Goal: Task Accomplishment & Management: Complete application form

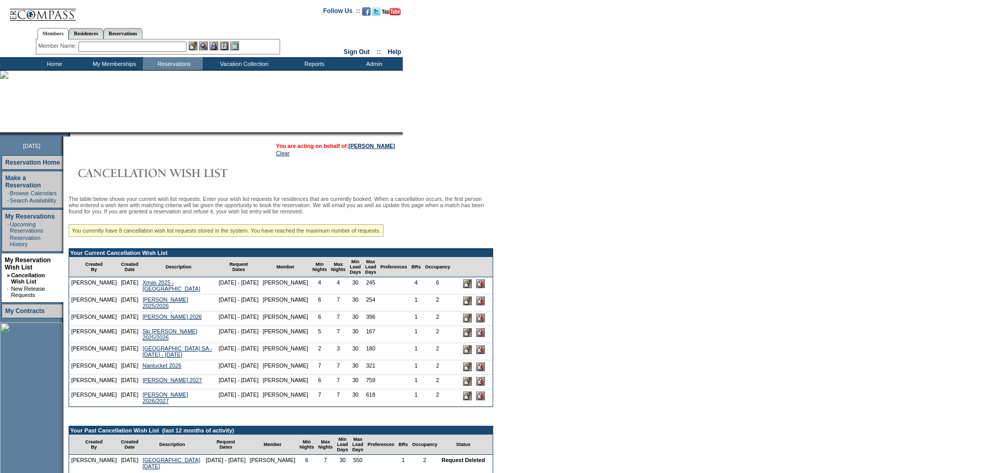
click at [472, 354] on input "image" at bounding box center [467, 350] width 9 height 9
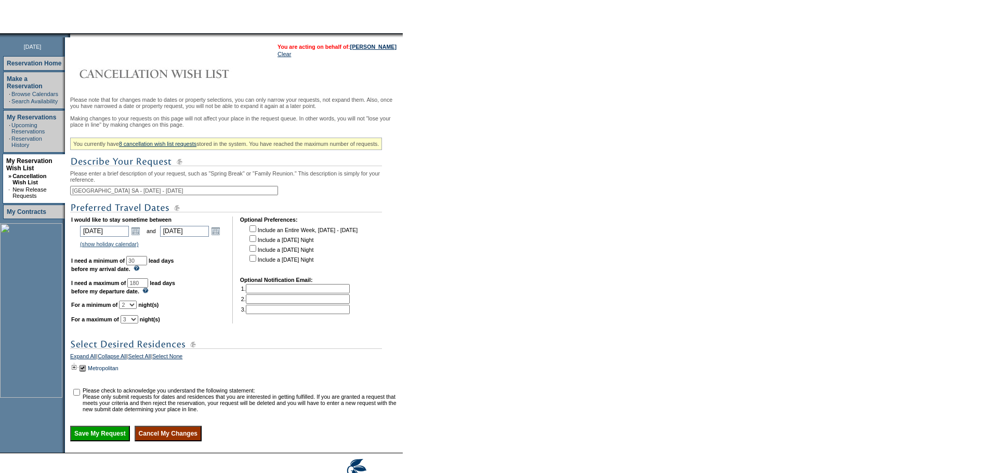
scroll to position [104, 0]
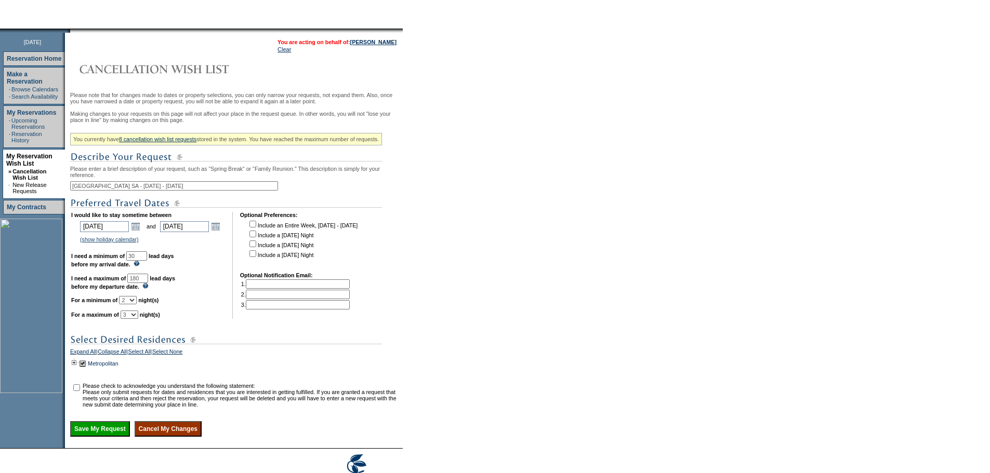
click at [80, 408] on td at bounding box center [76, 395] width 10 height 25
click at [80, 391] on input "checkbox" at bounding box center [76, 388] width 7 height 7
checkbox input "true"
click at [103, 437] on input "Save My Request" at bounding box center [100, 429] width 60 height 16
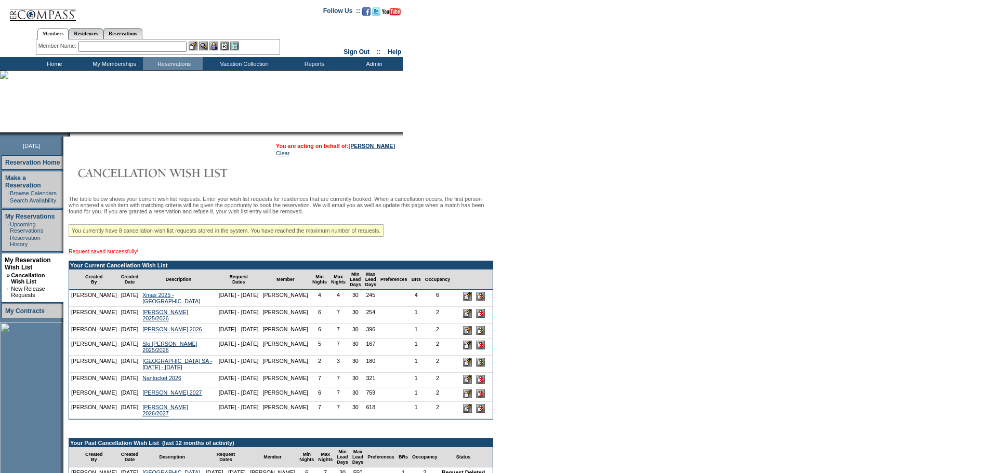
drag, startPoint x: 671, startPoint y: 209, endPoint x: 429, endPoint y: 59, distance: 284.8
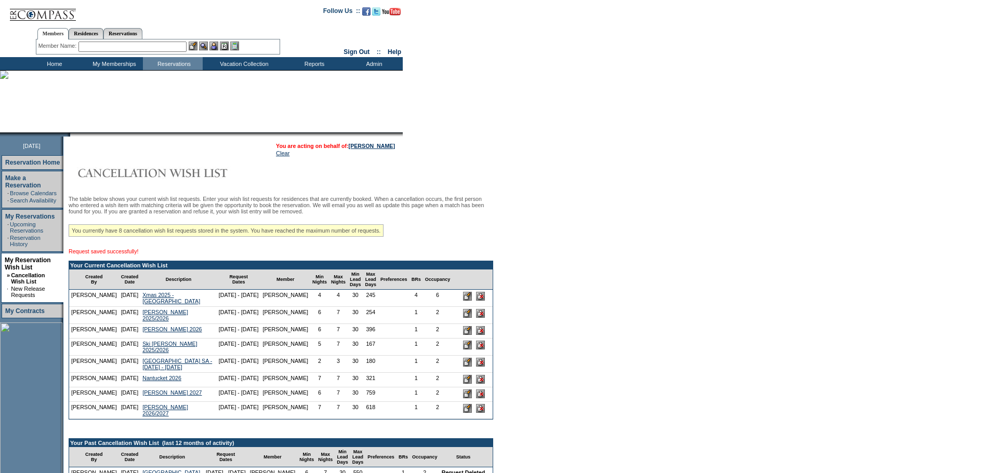
click at [247, 77] on td "Residence Collection" at bounding box center [246, 77] width 82 height 10
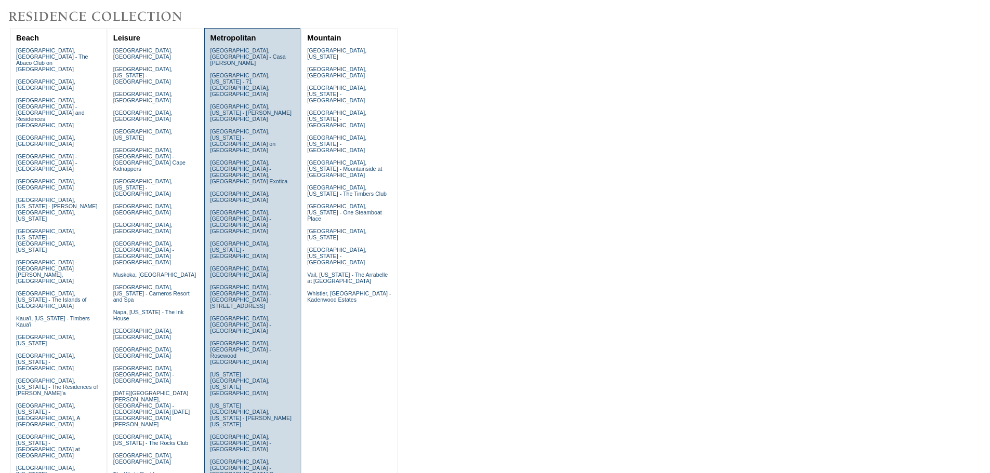
scroll to position [104, 0]
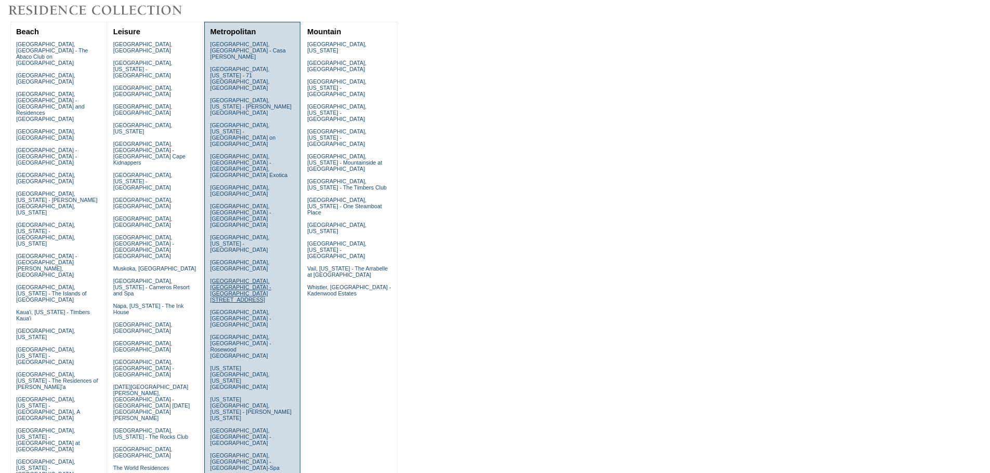
click at [238, 278] on link "London, England - Taj 51 Buckingham Gate" at bounding box center [240, 290] width 61 height 25
